Goal: Find specific page/section: Find specific page/section

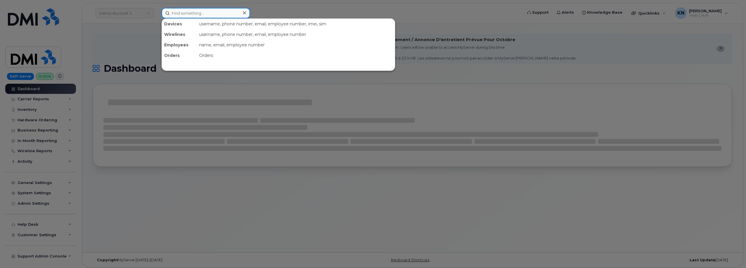
click at [191, 12] on input at bounding box center [205, 13] width 88 height 11
paste input "3062813087"
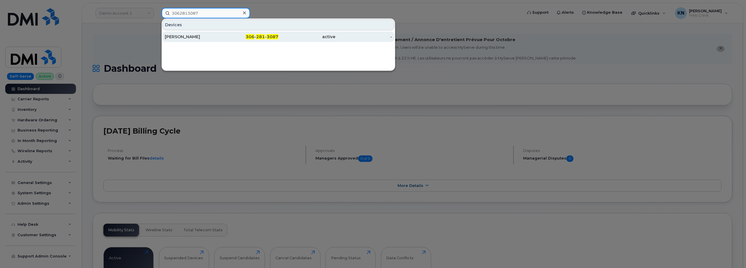
type input "3062813087"
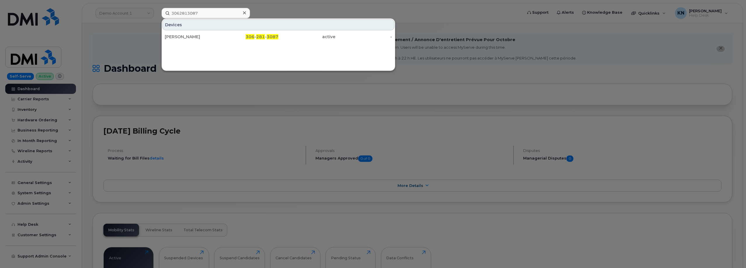
drag, startPoint x: 184, startPoint y: 34, endPoint x: 112, endPoint y: 142, distance: 130.0
click at [183, 34] on div "[PERSON_NAME]" at bounding box center [193, 37] width 57 height 6
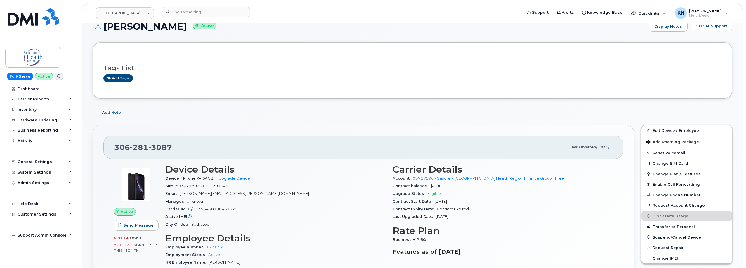
scroll to position [88, 0]
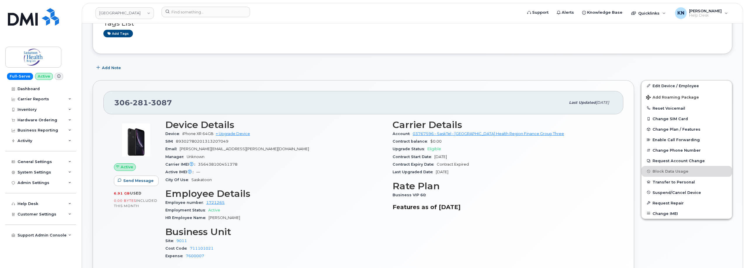
drag, startPoint x: 327, startPoint y: 166, endPoint x: 402, endPoint y: 127, distance: 84.0
click at [326, 166] on div "Carrier IMEI Carrier IMEI is reported during the last billing cycle or change o…" at bounding box center [275, 165] width 220 height 8
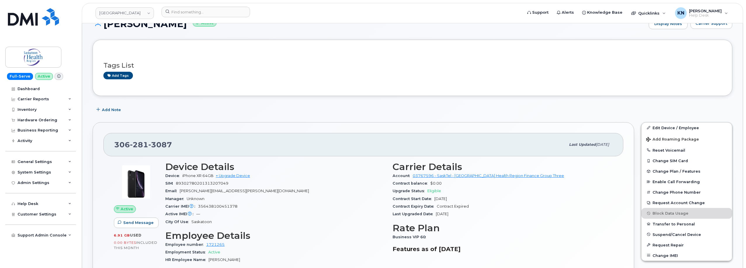
scroll to position [0, 0]
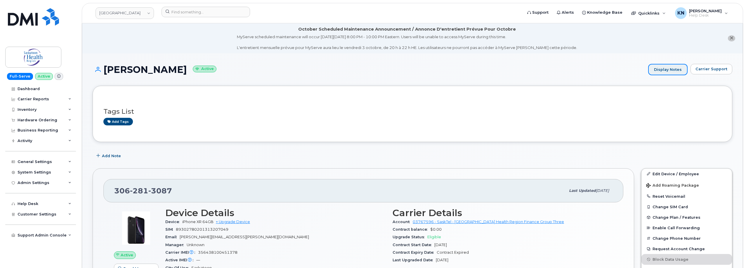
click at [660, 69] on link "Display Notes" at bounding box center [667, 70] width 39 height 12
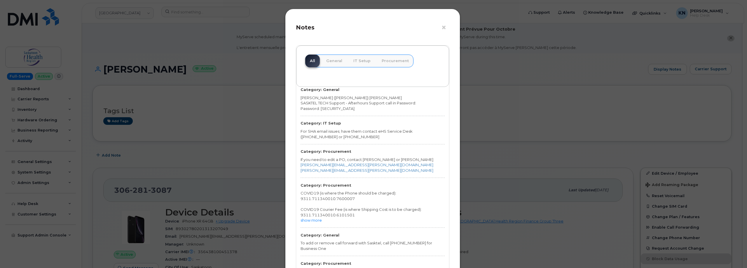
click at [512, 135] on div "× Notes All General IT Setup Procurement Category: General [PERSON_NAME] ([PERS…" at bounding box center [373, 134] width 747 height 268
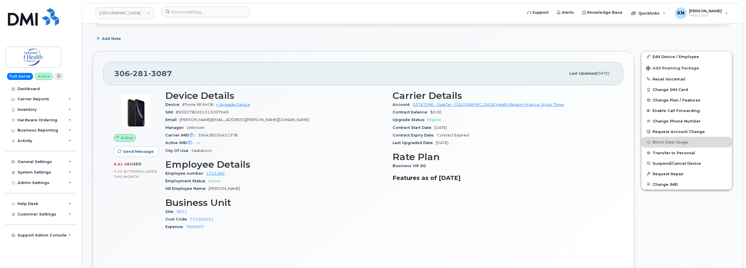
scroll to position [116, 0]
